Goal: Obtain resource: Download file/media

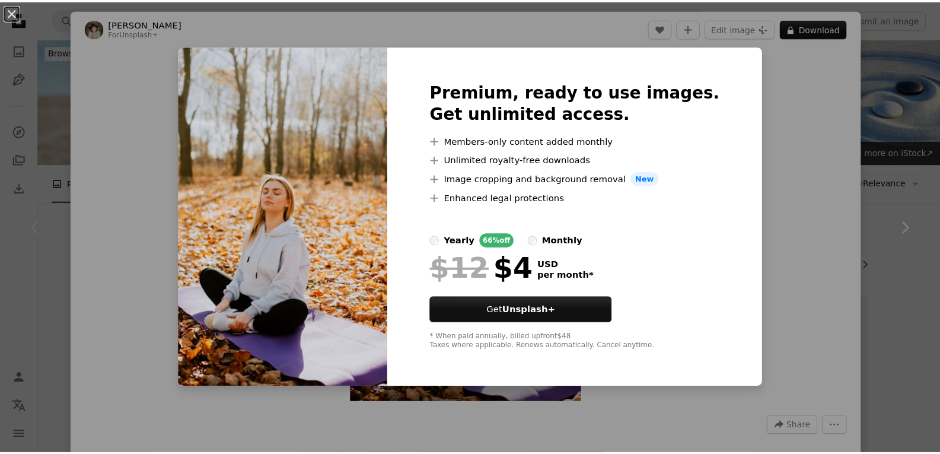
scroll to position [235, 0]
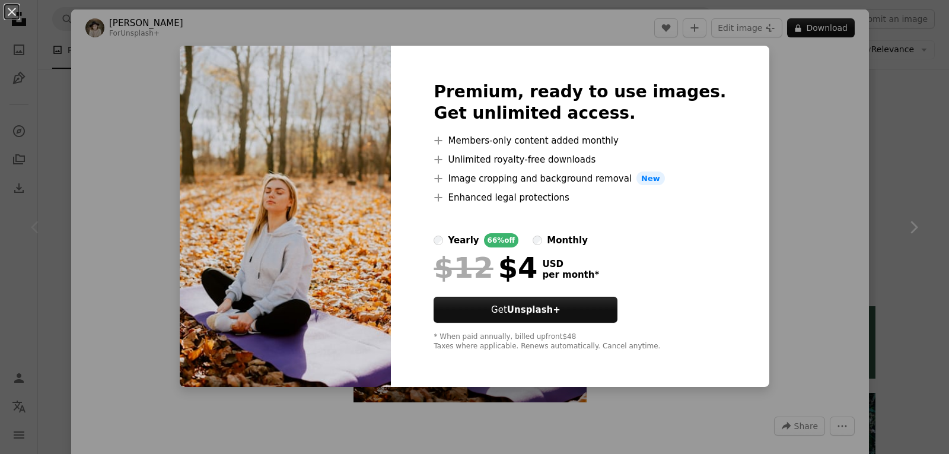
click at [783, 141] on div "An X shape Premium, ready to use images. Get unlimited access. A plus sign Memb…" at bounding box center [474, 227] width 949 height 454
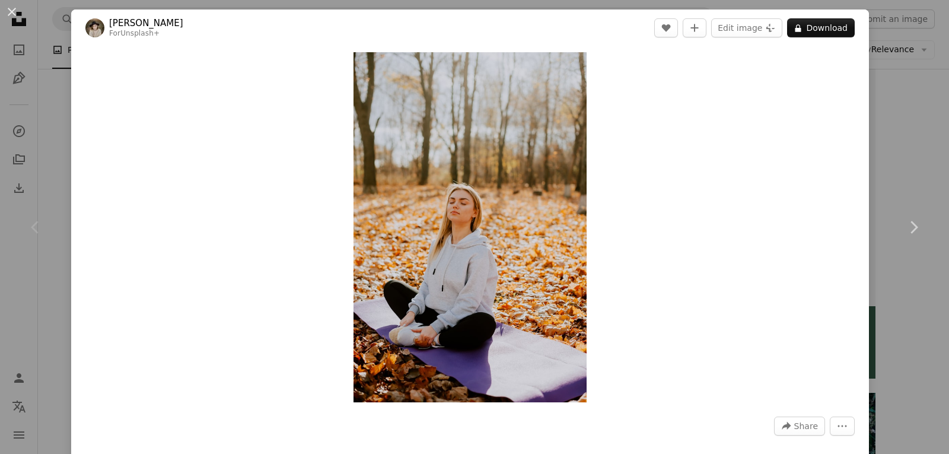
drag, startPoint x: 521, startPoint y: 90, endPoint x: 709, endPoint y: 125, distance: 190.6
click at [709, 125] on div "Zoom in" at bounding box center [470, 227] width 798 height 362
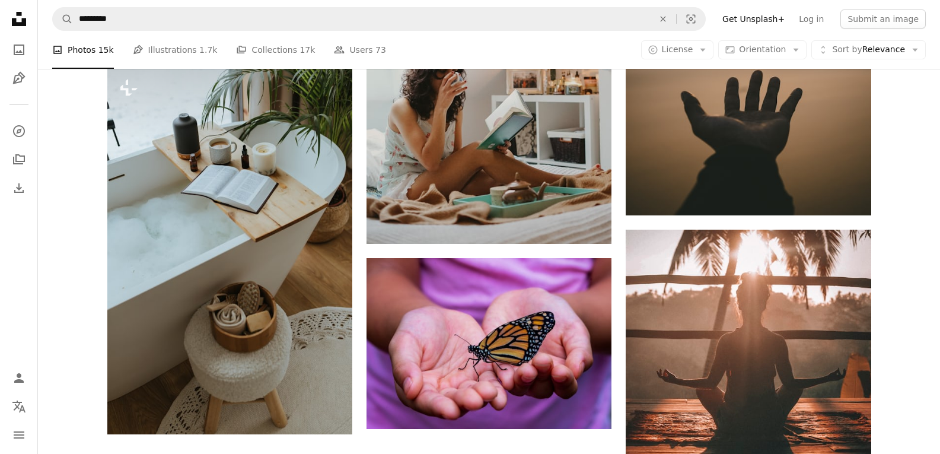
scroll to position [1558, 0]
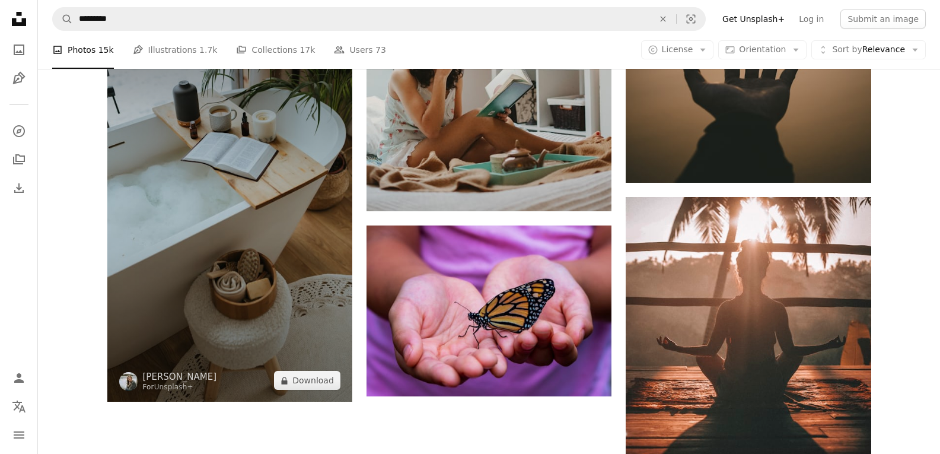
click at [250, 221] on img at bounding box center [229, 218] width 245 height 368
